Goal: Information Seeking & Learning: Check status

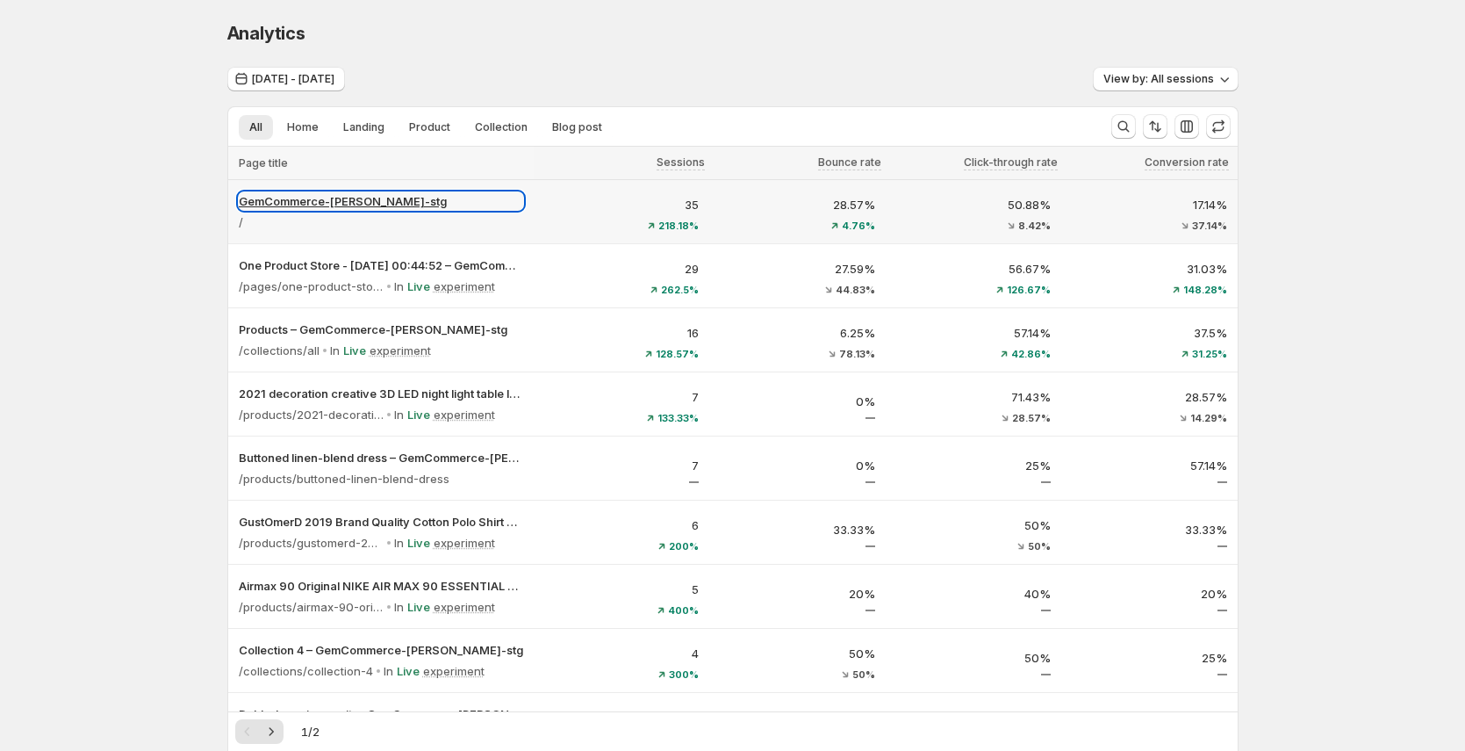
click at [342, 195] on p "GemCommerce-[PERSON_NAME]-stg" at bounding box center [381, 201] width 284 height 18
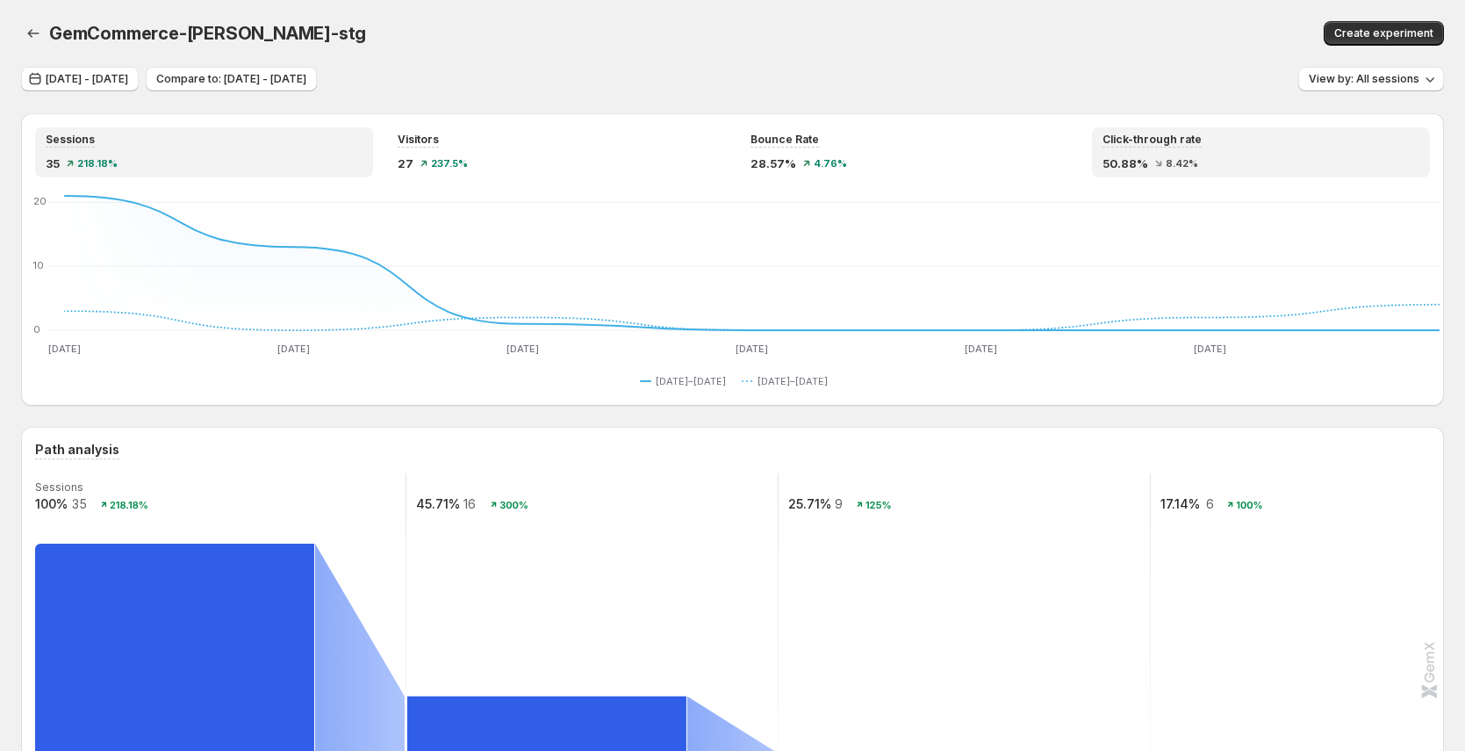
click at [1148, 156] on span "50.88%" at bounding box center [1126, 164] width 46 height 18
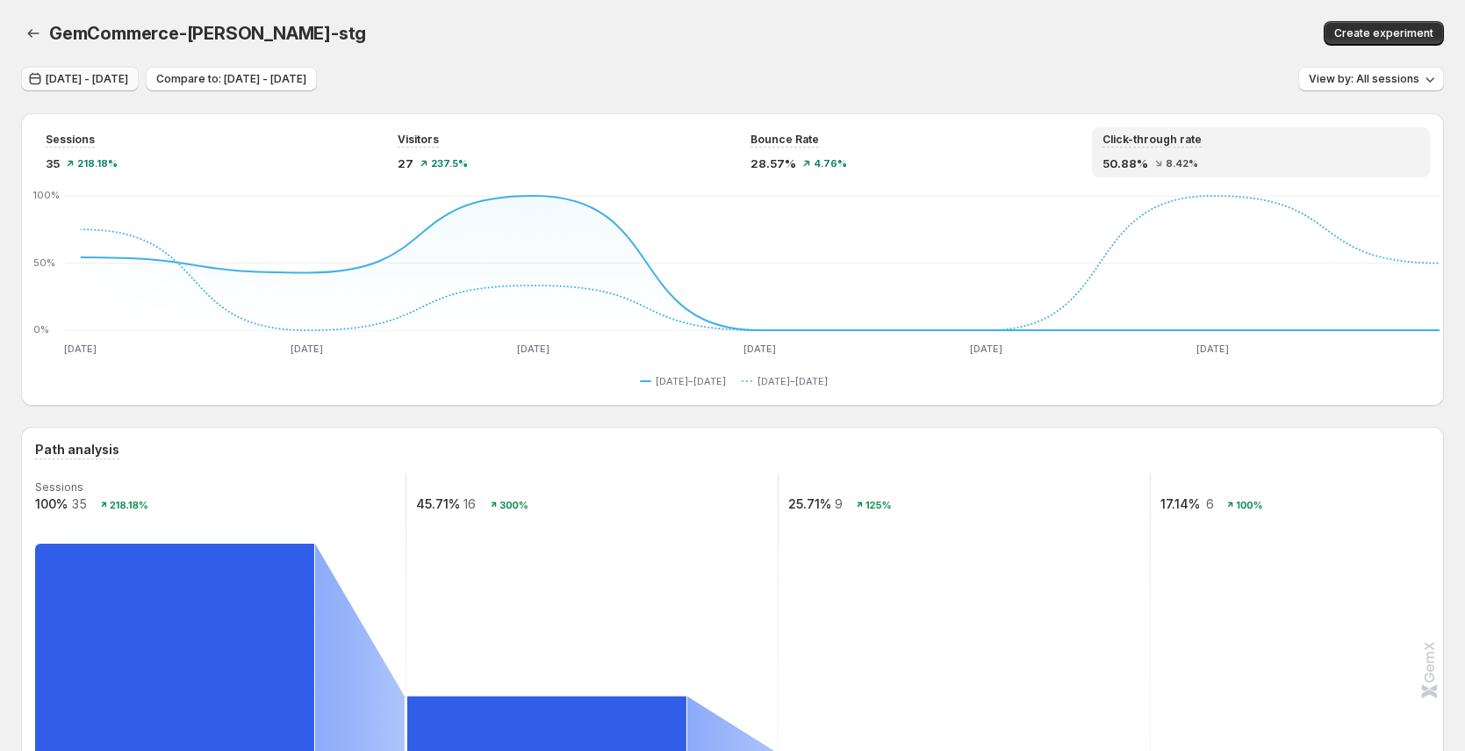
click at [126, 83] on span "[DATE] - [DATE]" at bounding box center [87, 79] width 83 height 14
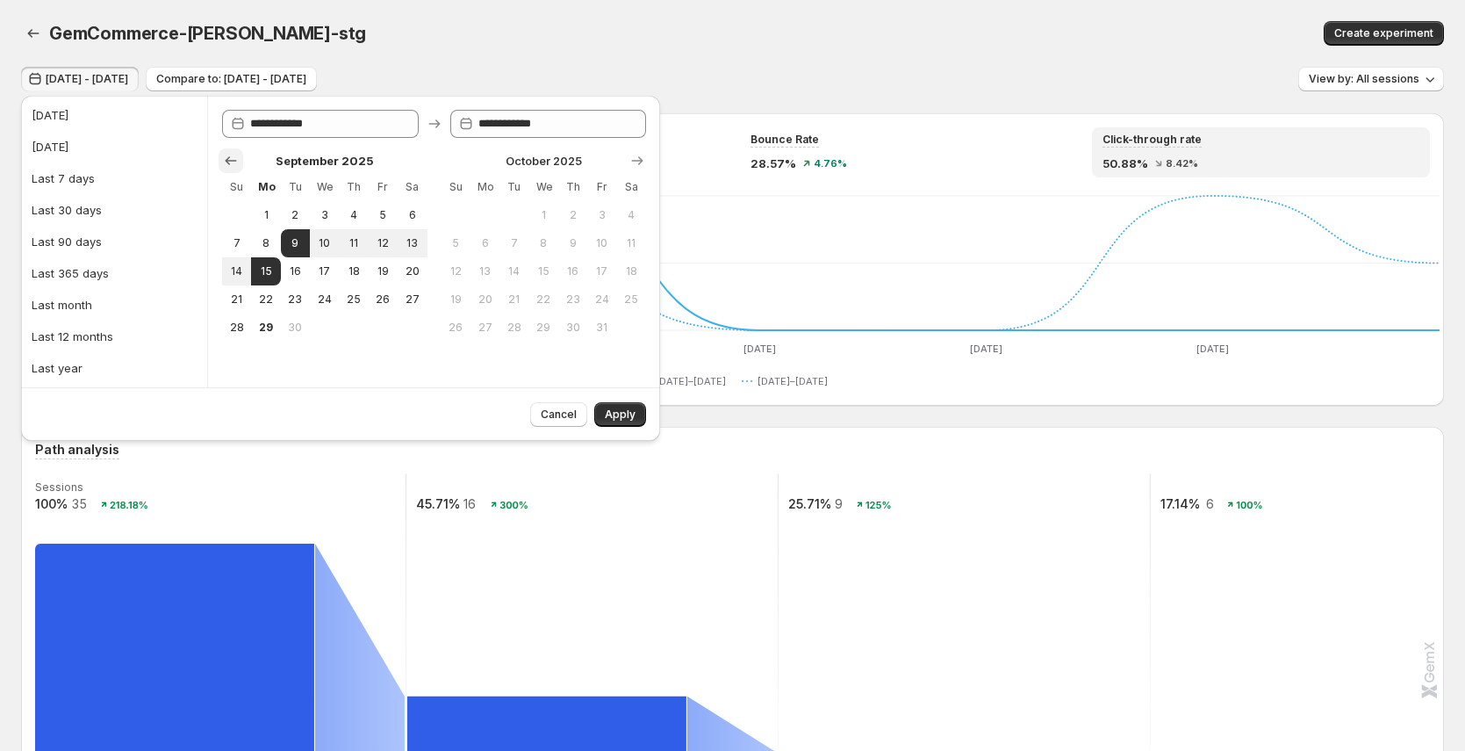
click at [226, 164] on icon "Show previous month, August 2025" at bounding box center [231, 161] width 18 height 18
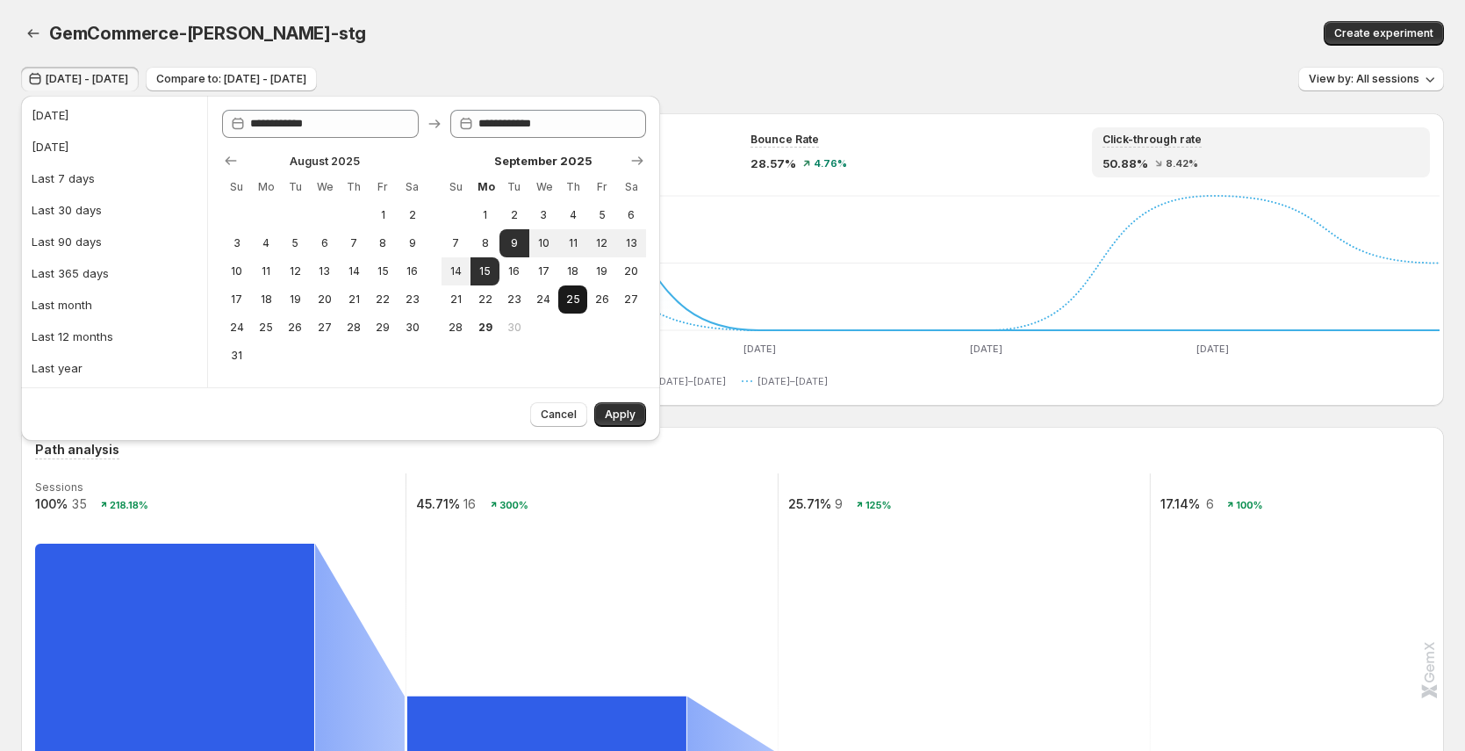
click at [576, 305] on span "25" at bounding box center [572, 299] width 15 height 14
type input "**********"
click at [623, 409] on span "Apply" at bounding box center [620, 414] width 31 height 14
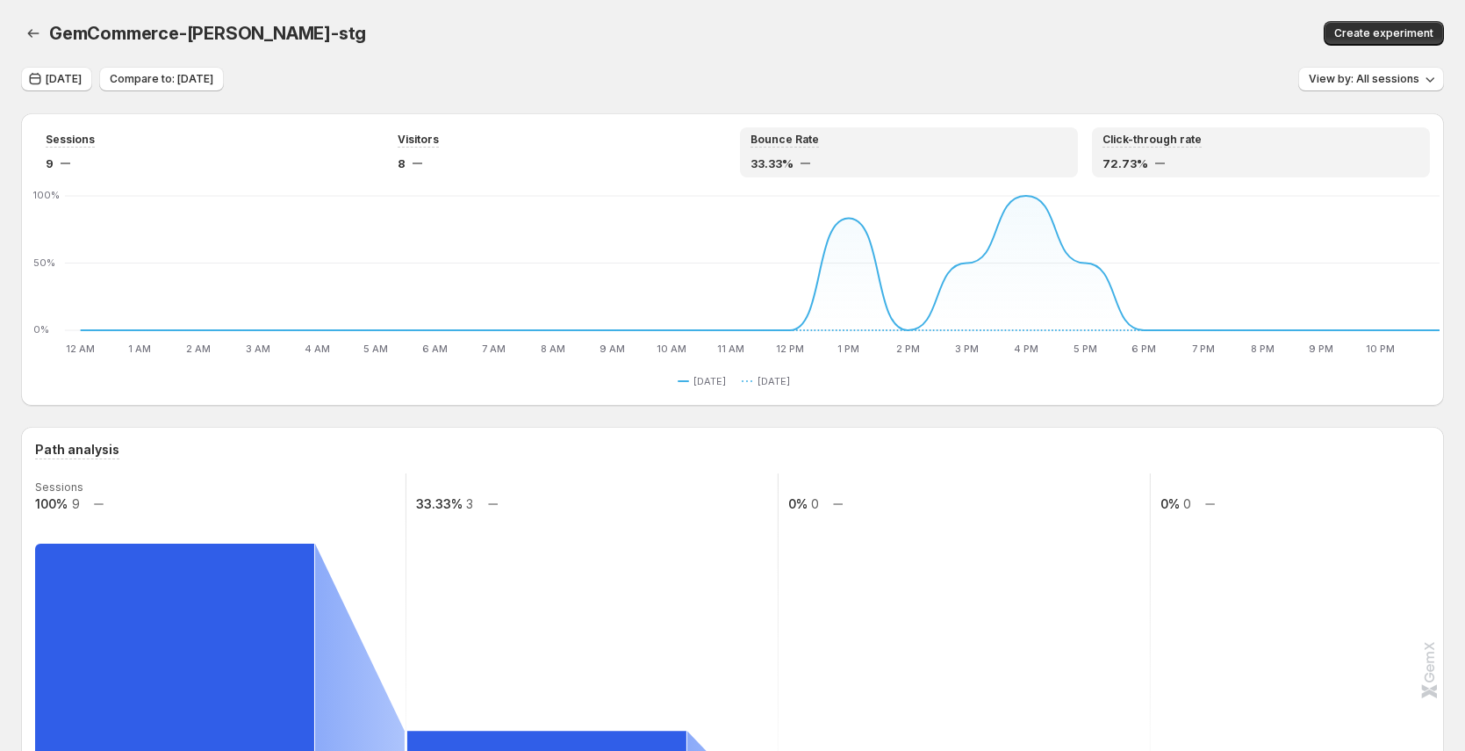
click at [918, 142] on div "Bounce Rate" at bounding box center [909, 140] width 317 height 15
click at [1110, 169] on span "72.73%" at bounding box center [1126, 164] width 46 height 18
click at [872, 140] on div "Bounce Rate" at bounding box center [909, 140] width 317 height 15
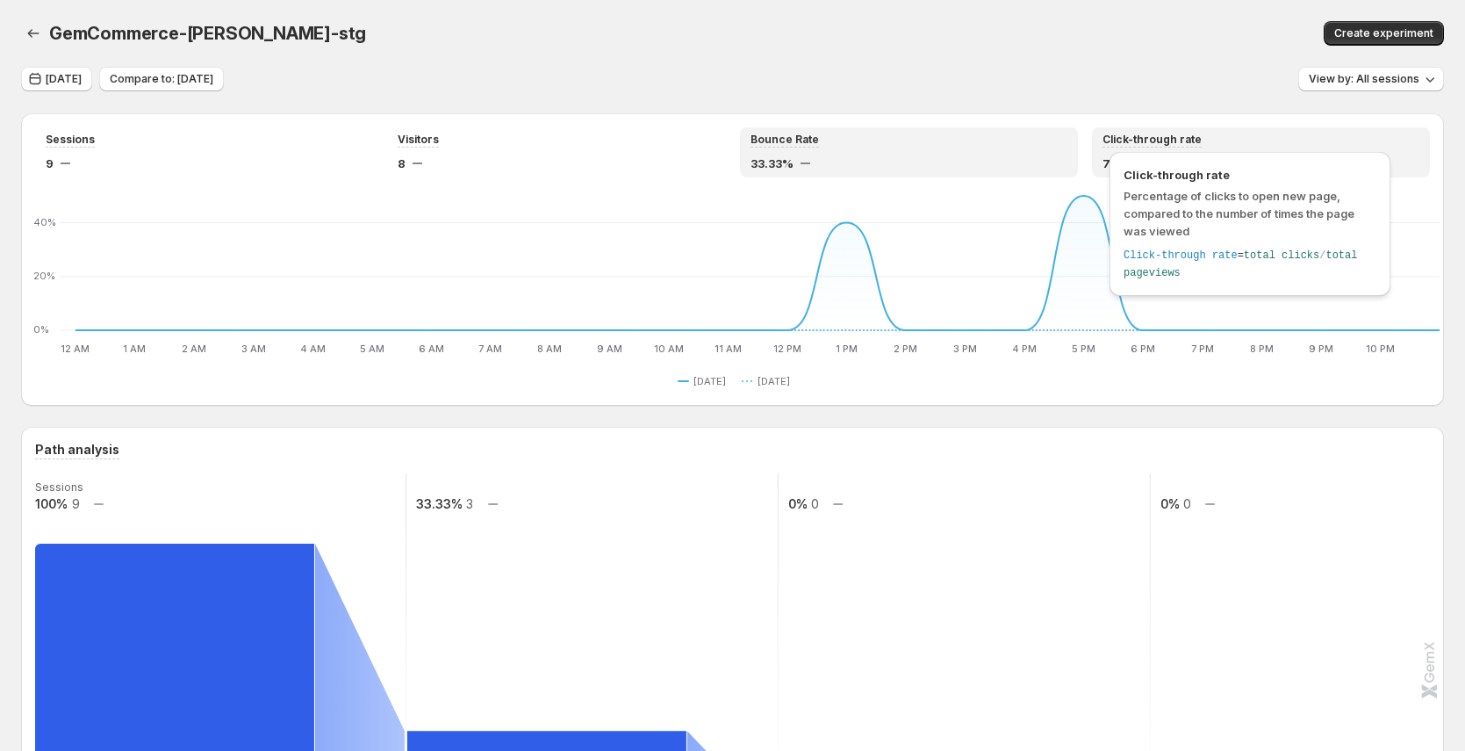
click at [1164, 135] on span "Click-through rate" at bounding box center [1152, 140] width 99 height 14
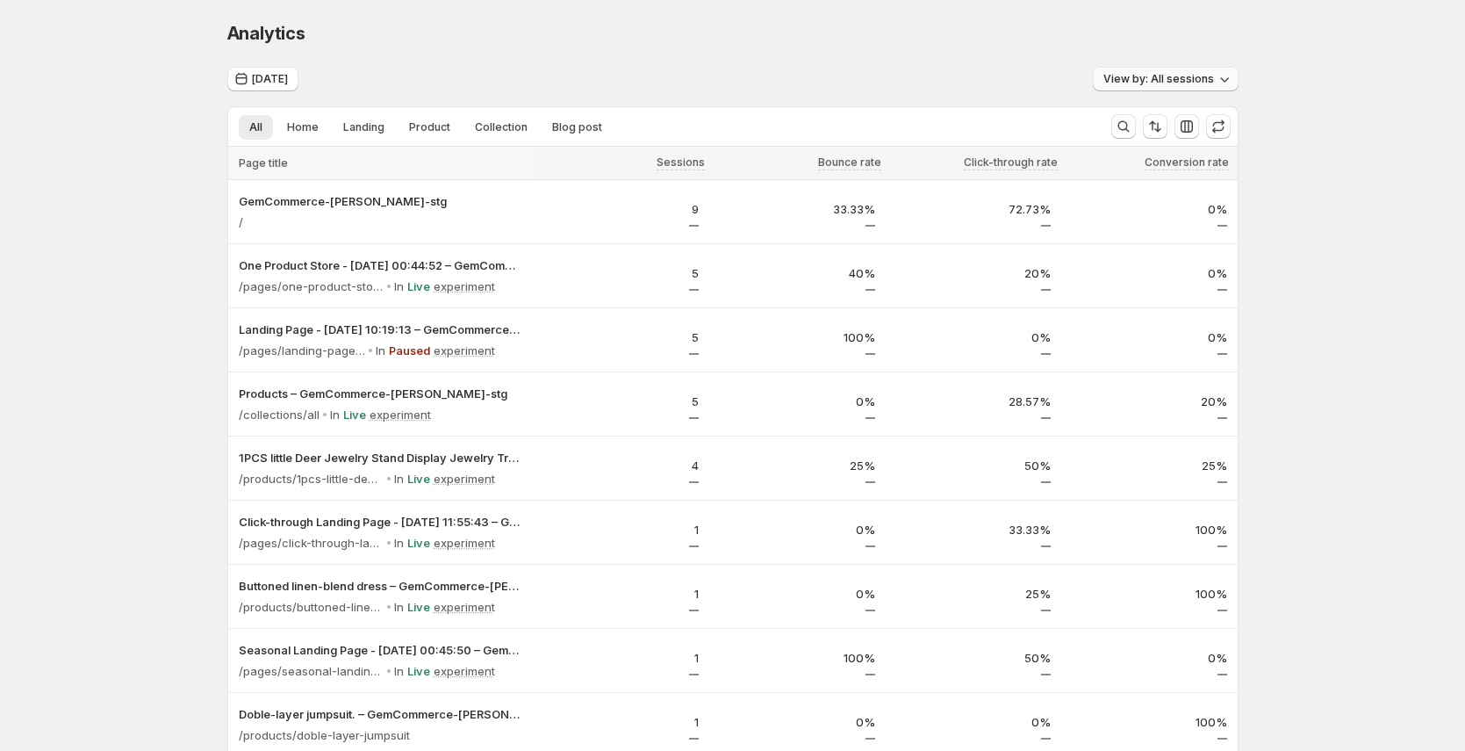
click at [1155, 88] on button "View by: All sessions" at bounding box center [1166, 79] width 146 height 25
click at [261, 71] on button "[DATE]" at bounding box center [262, 79] width 71 height 25
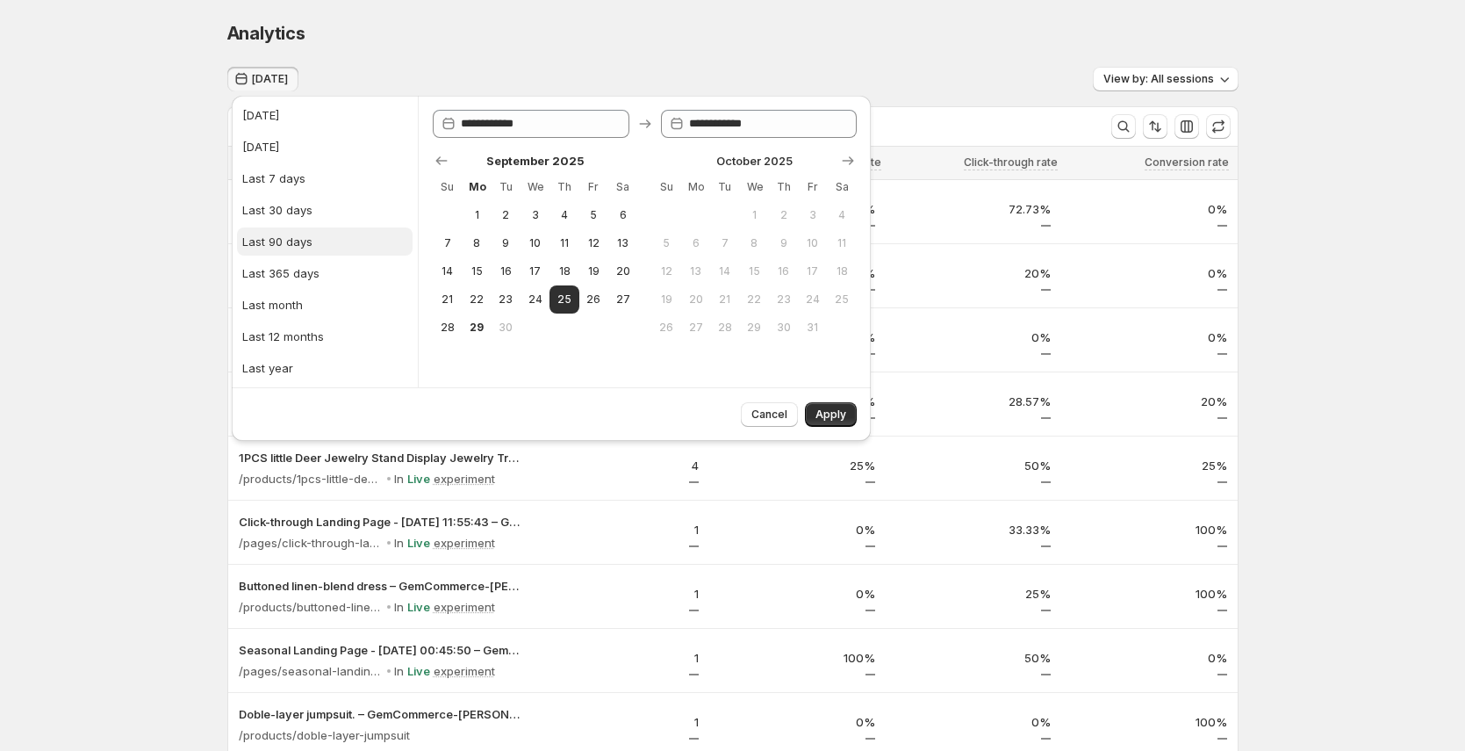
click at [277, 249] on div "Last 90 days" at bounding box center [277, 242] width 70 height 18
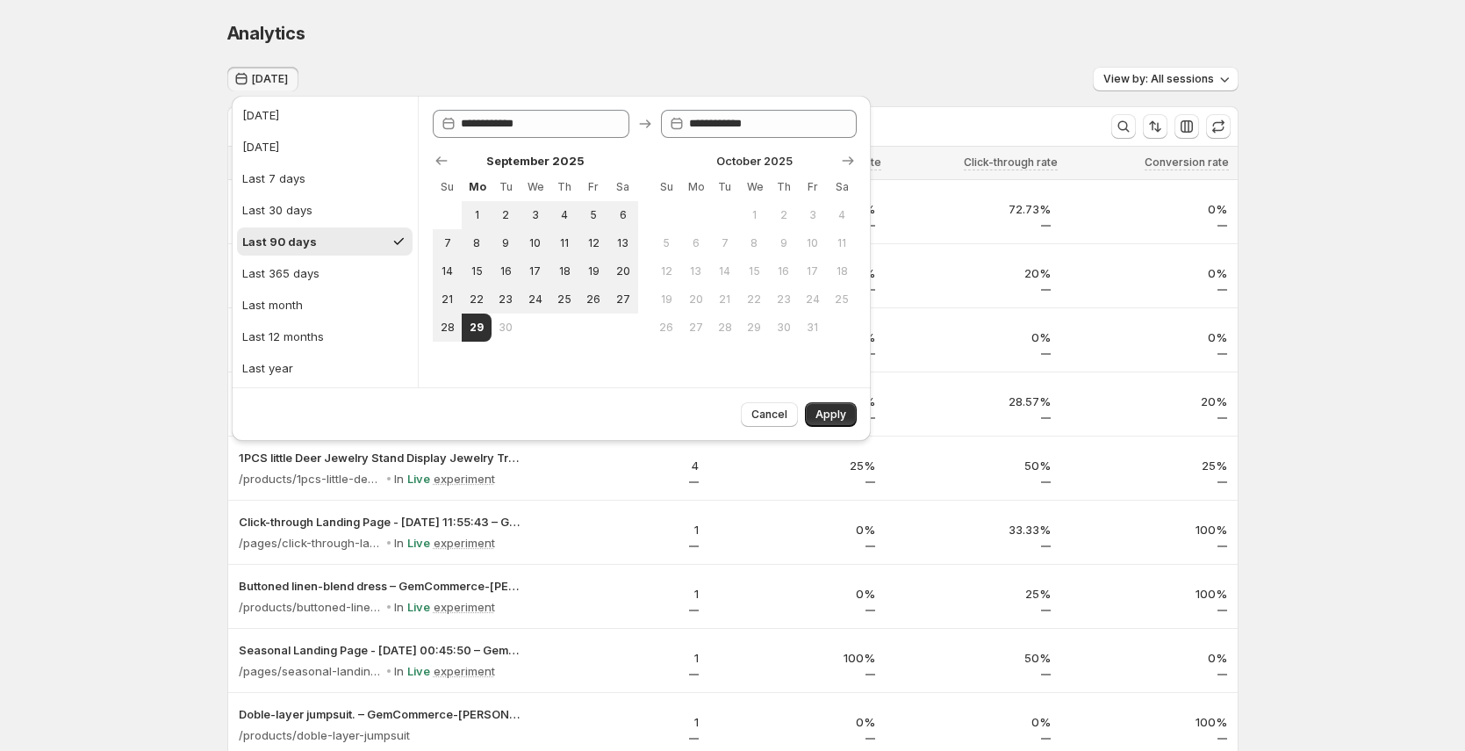
type input "**********"
click at [846, 414] on span "Apply" at bounding box center [831, 414] width 31 height 14
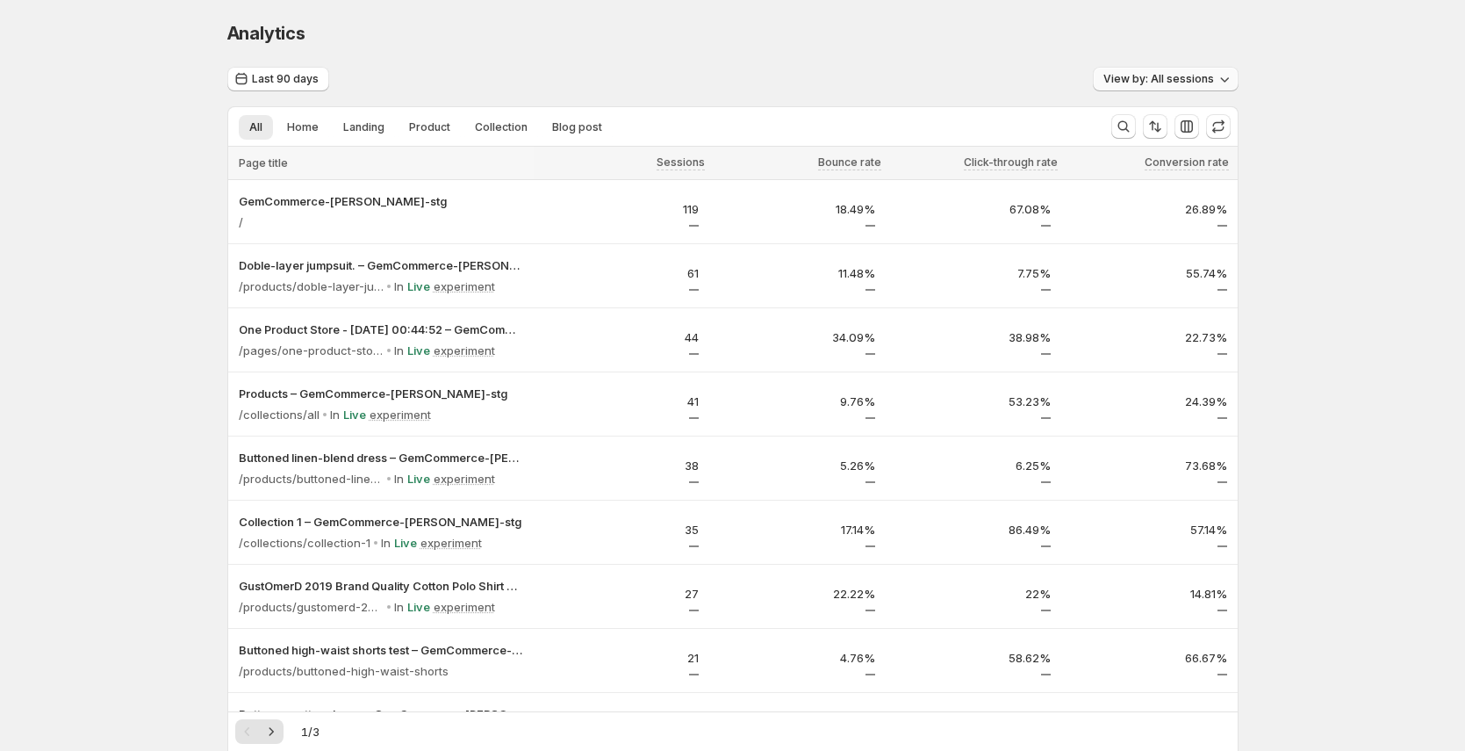
click at [1167, 78] on span "View by: All sessions" at bounding box center [1159, 79] width 111 height 14
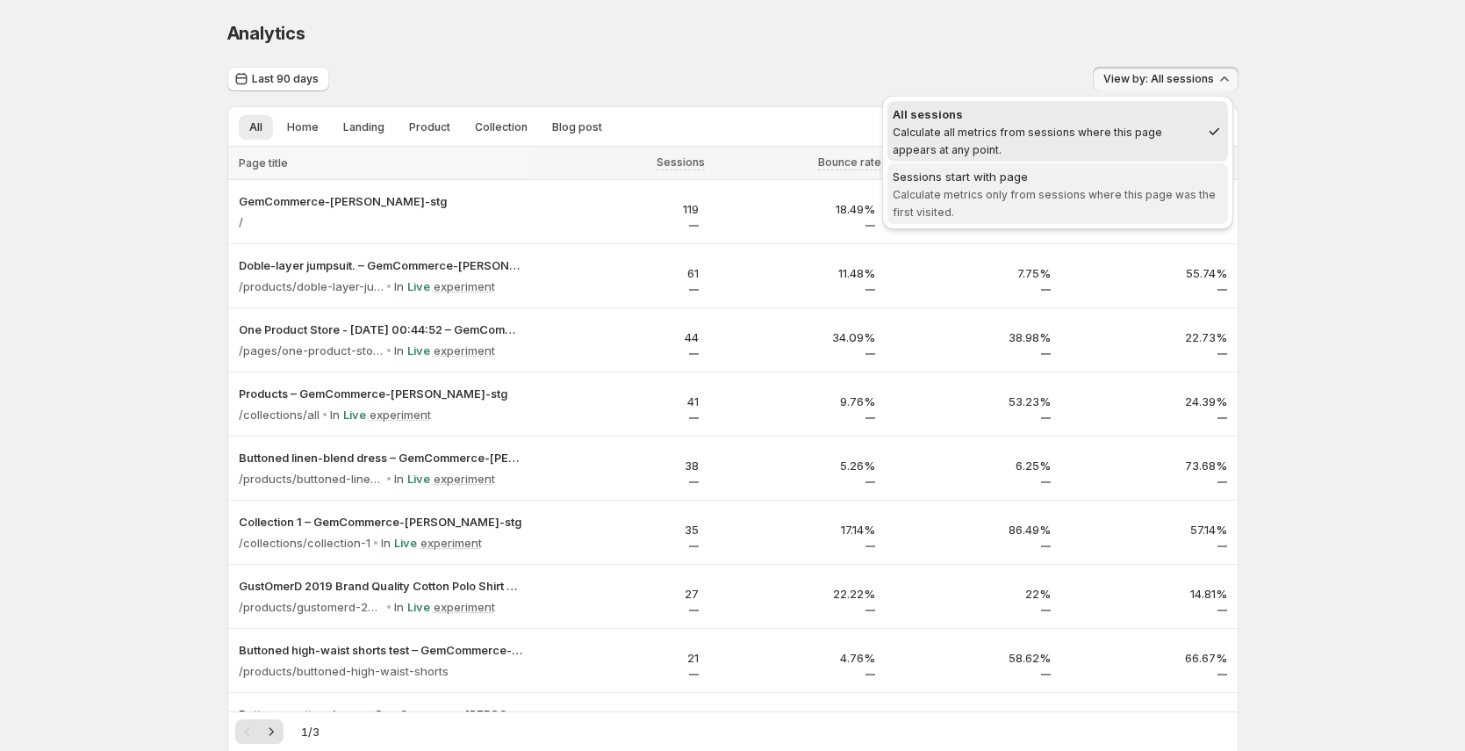
click at [1134, 191] on span "Calculate metrics only from sessions where this page was the first visited." at bounding box center [1054, 203] width 323 height 31
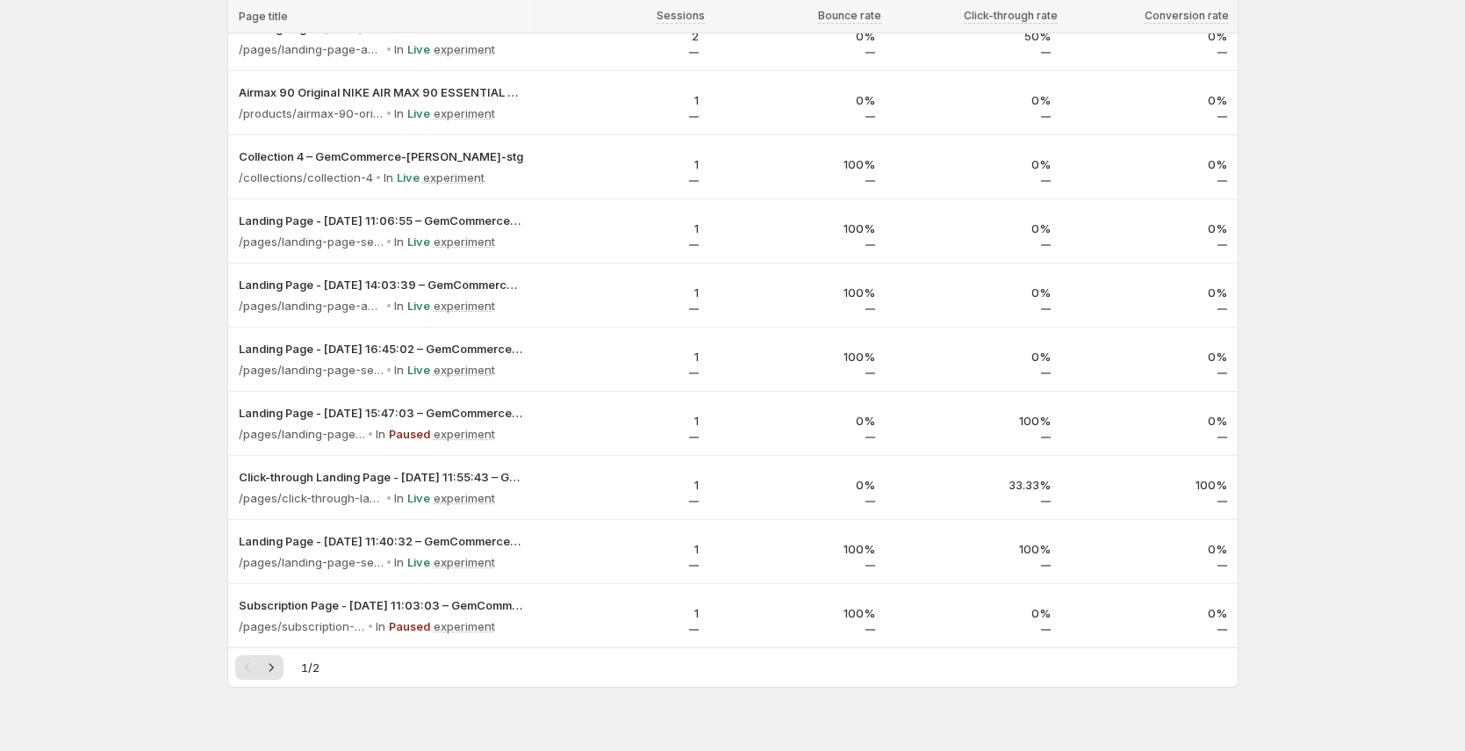
scroll to position [846, 0]
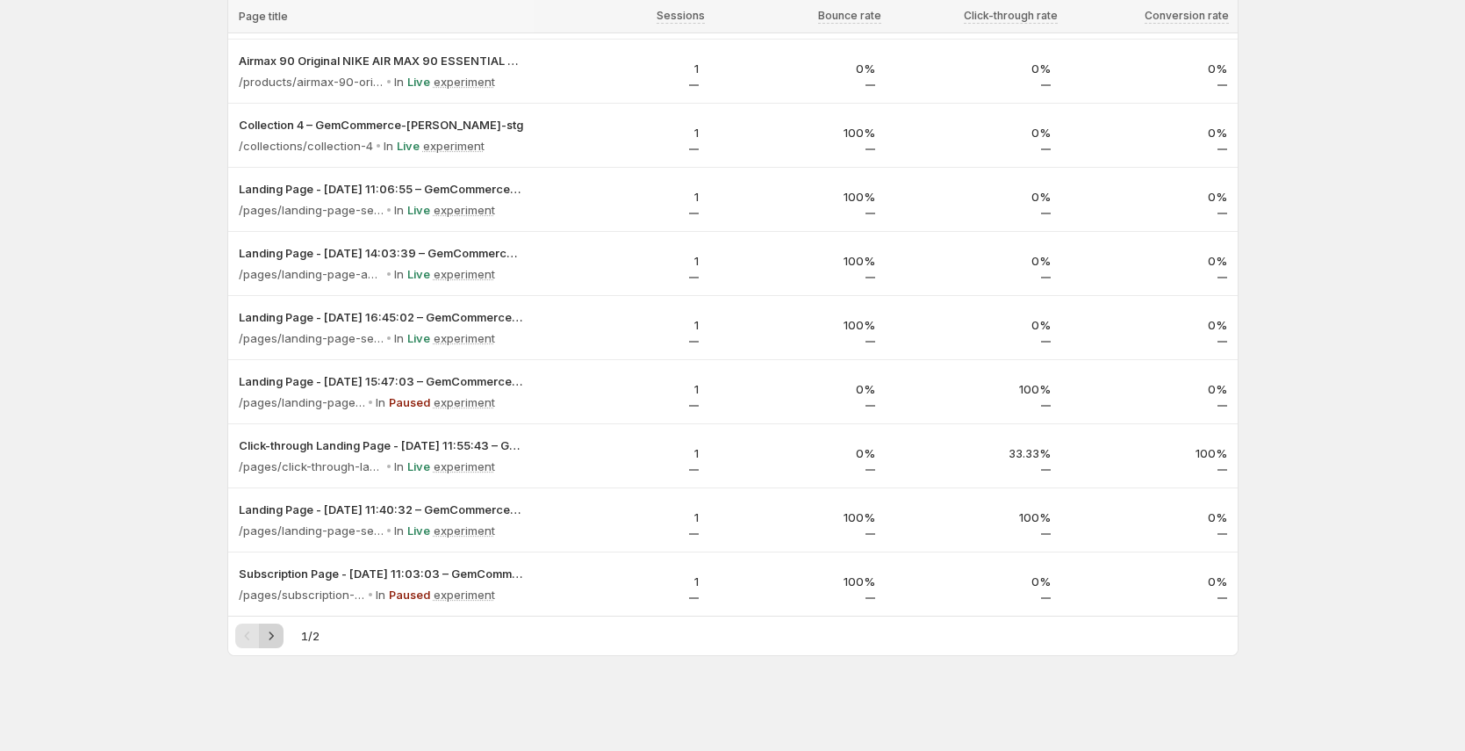
click at [277, 640] on icon "Next" at bounding box center [272, 636] width 18 height 18
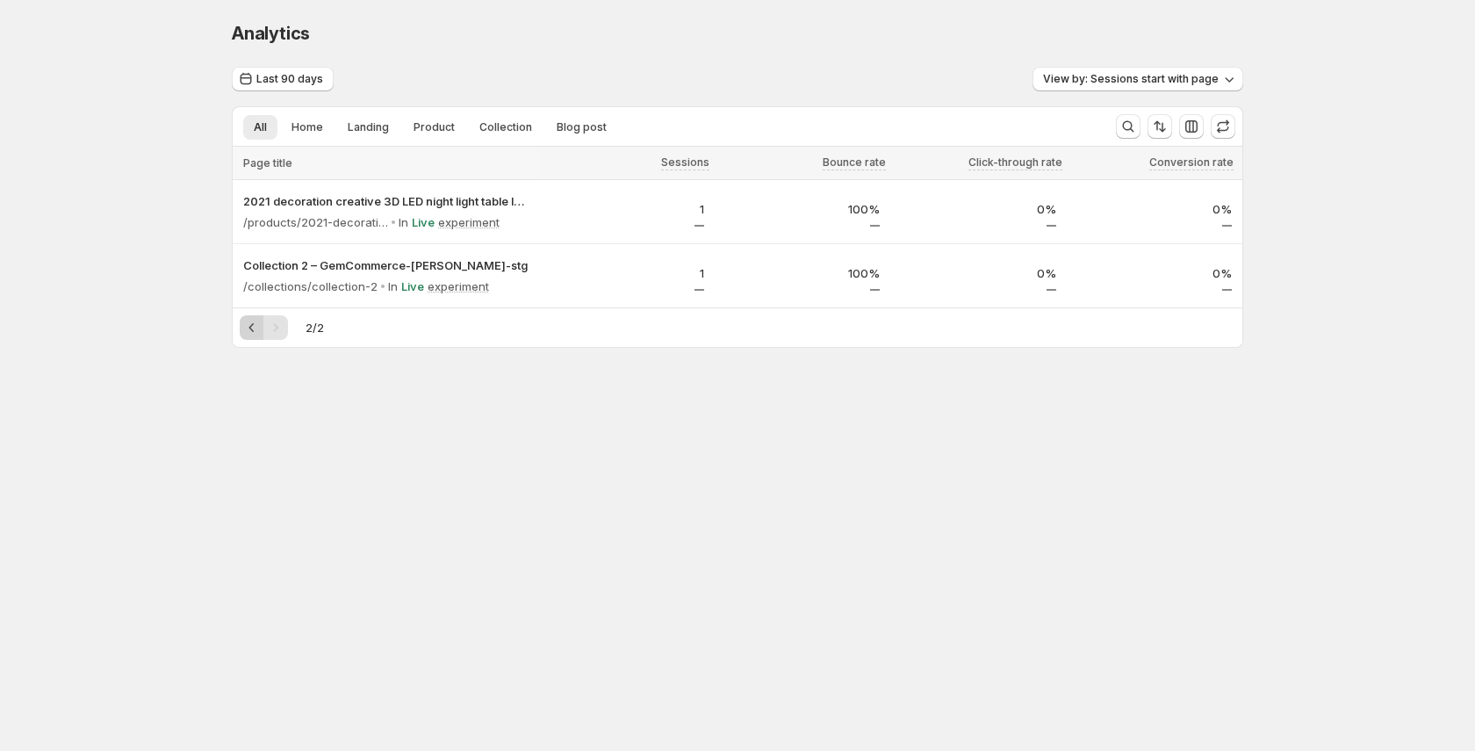
click at [247, 330] on icon "Previous" at bounding box center [252, 328] width 18 height 18
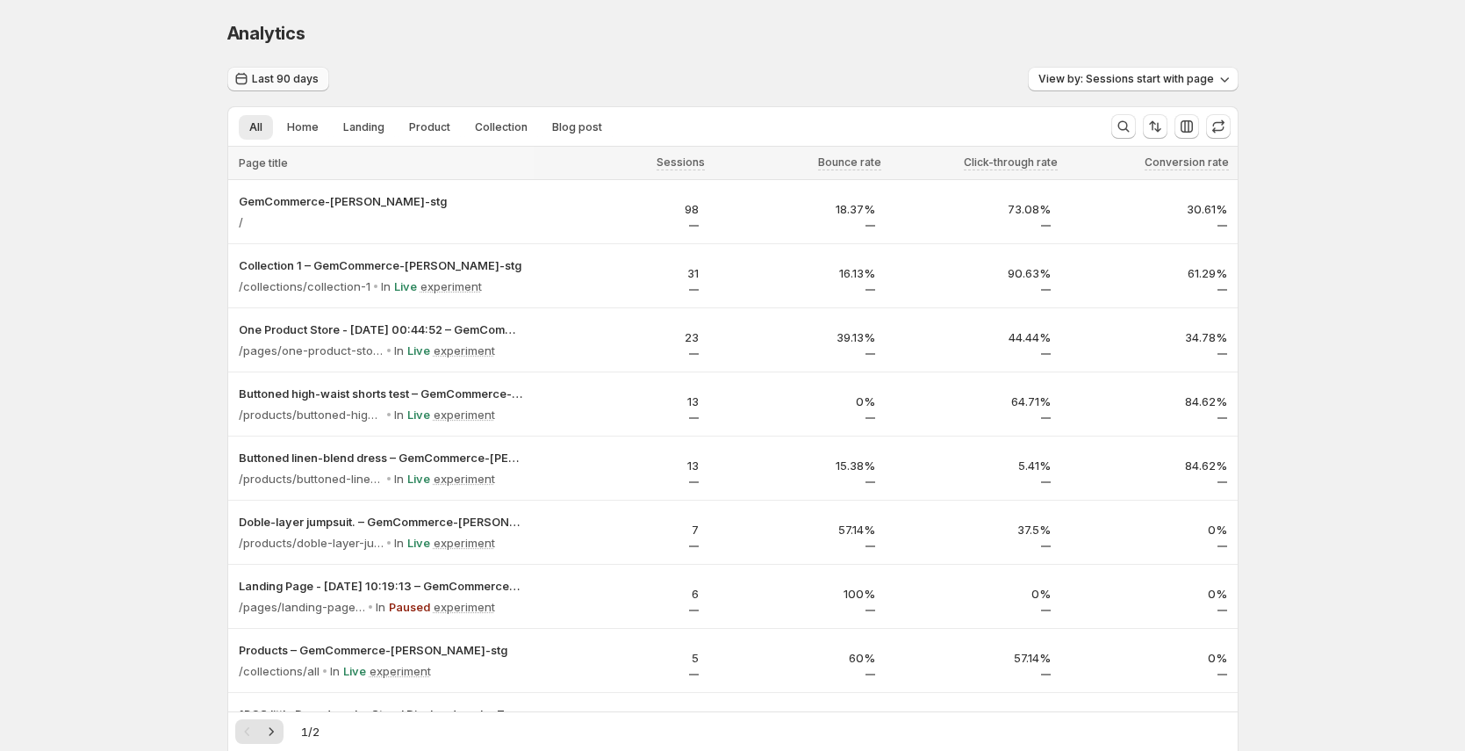
click at [273, 73] on span "Last 90 days" at bounding box center [285, 79] width 67 height 14
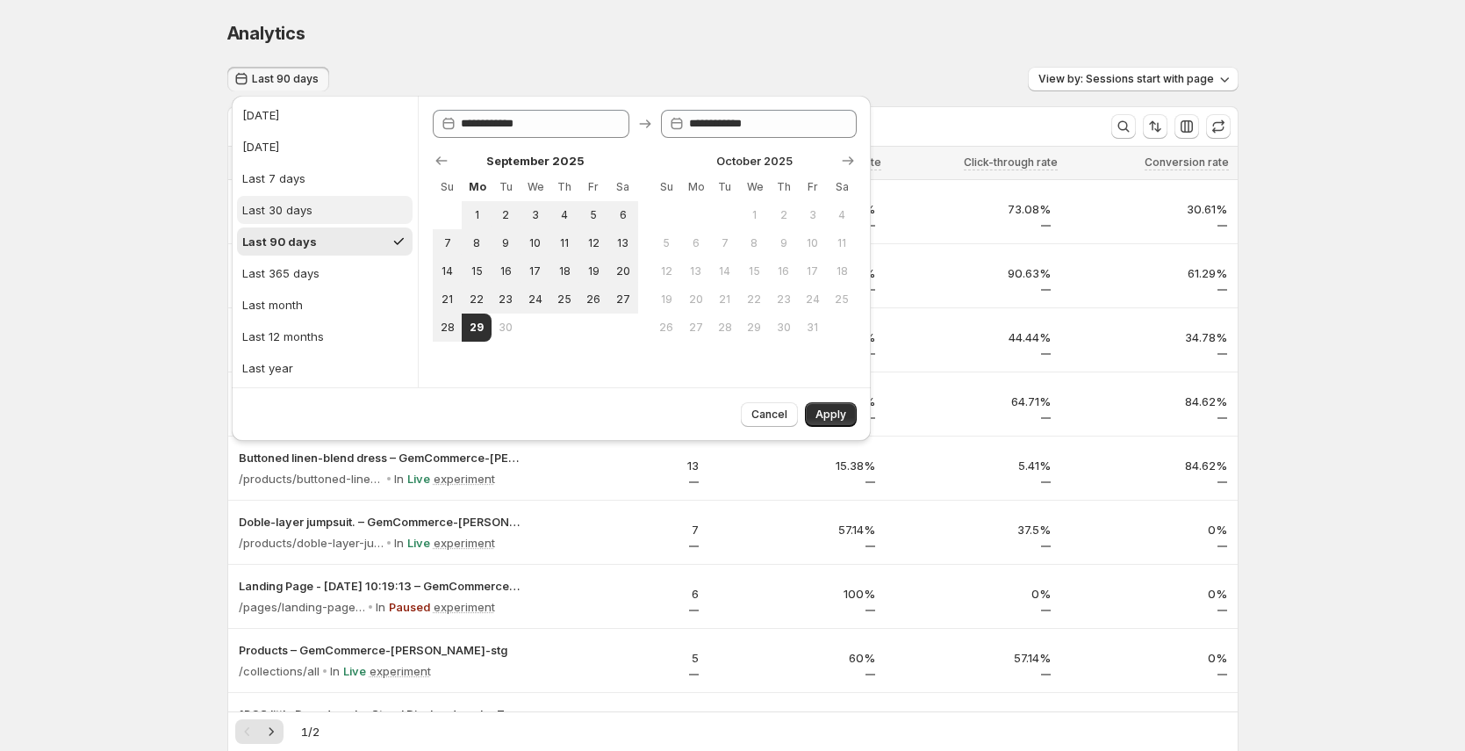
click at [284, 201] on div "Last 30 days" at bounding box center [277, 210] width 70 height 18
type input "**********"
click at [844, 421] on button "Apply" at bounding box center [831, 414] width 52 height 25
